Goal: Navigation & Orientation: Go to known website

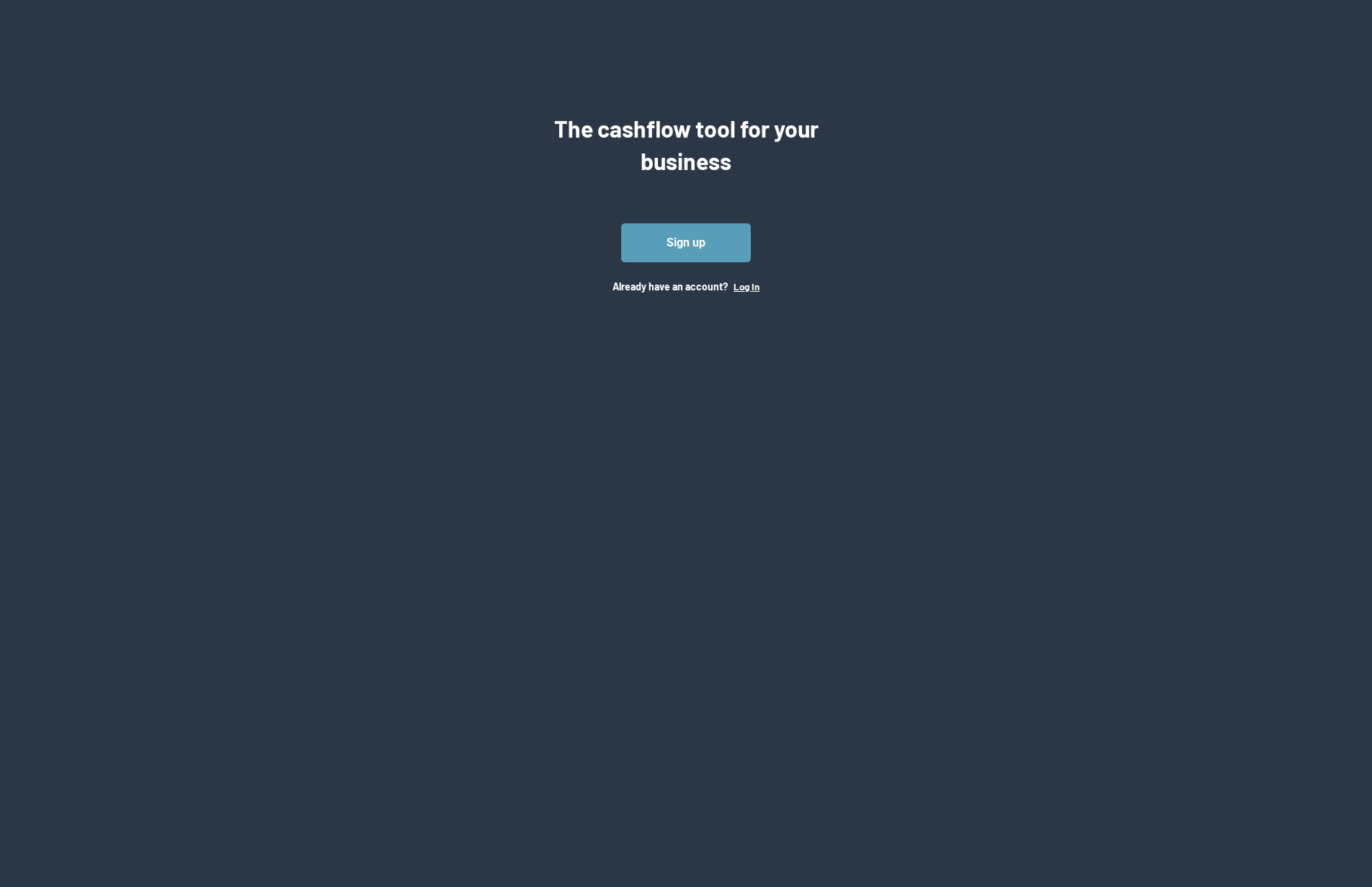
click at [750, 289] on button "Log In" at bounding box center [746, 287] width 26 height 12
